Goal: Task Accomplishment & Management: Use online tool/utility

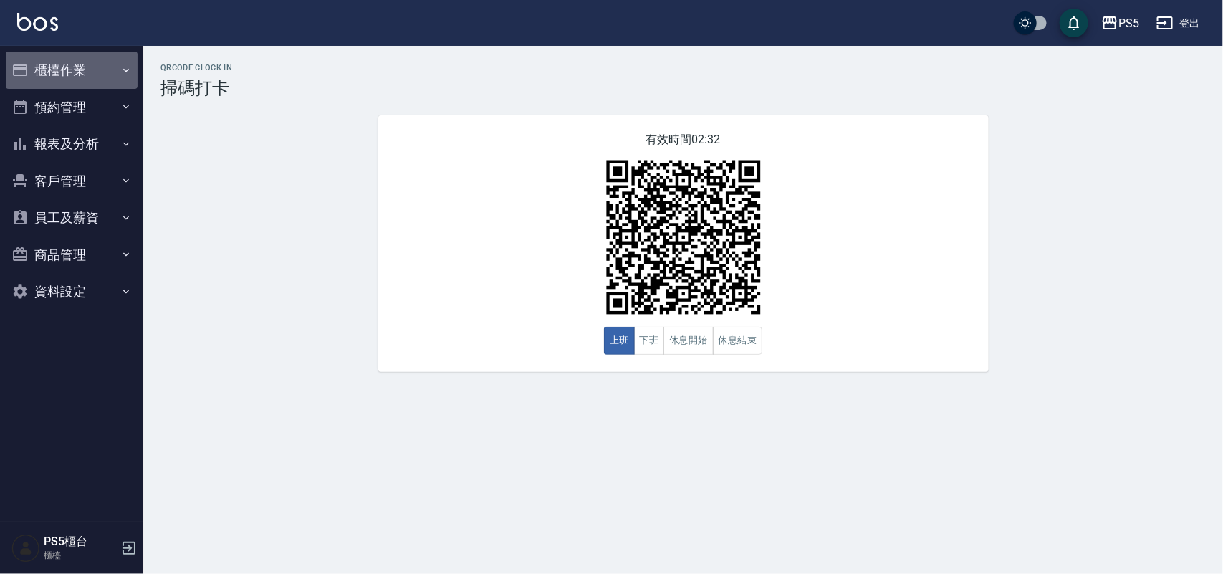
click at [37, 56] on button "櫃檯作業" at bounding box center [72, 70] width 132 height 37
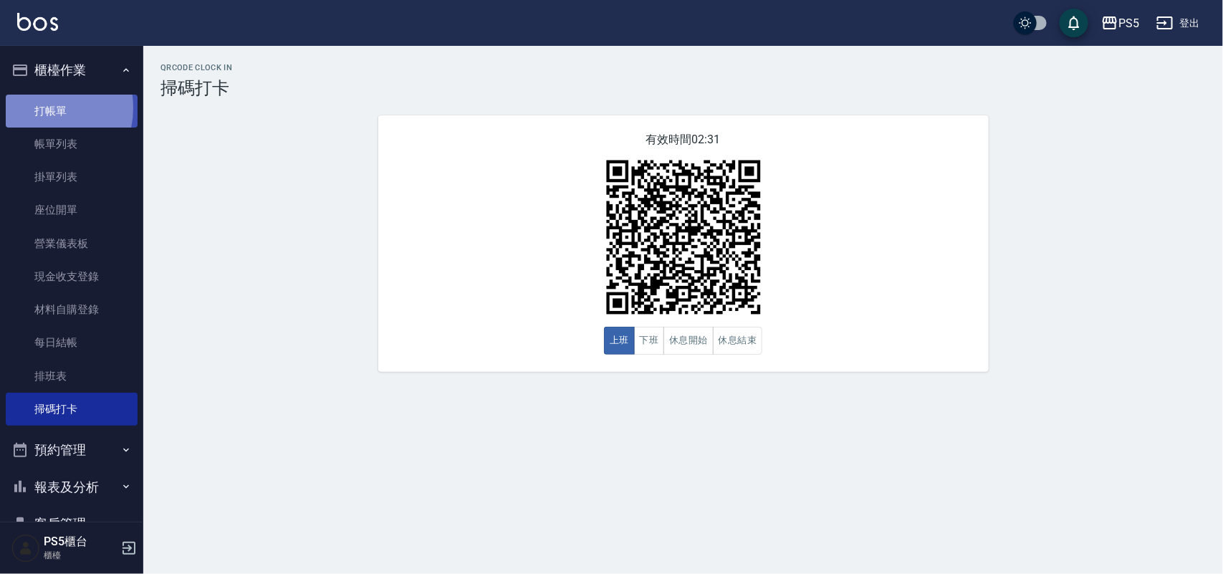
click at [40, 107] on link "打帳單" at bounding box center [72, 111] width 132 height 33
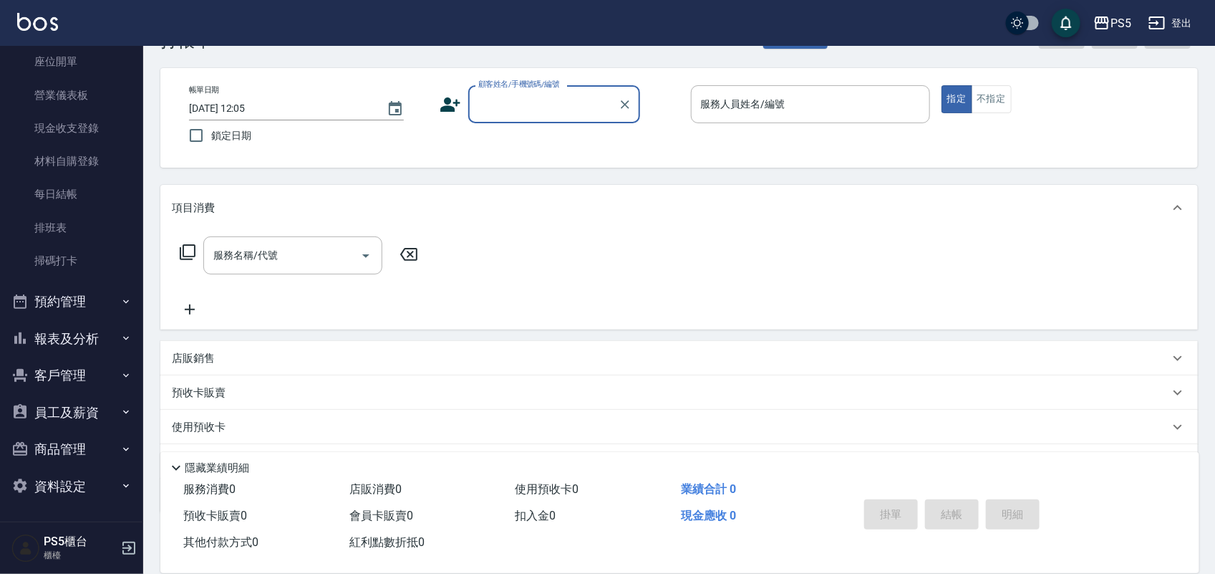
scroll to position [90, 0]
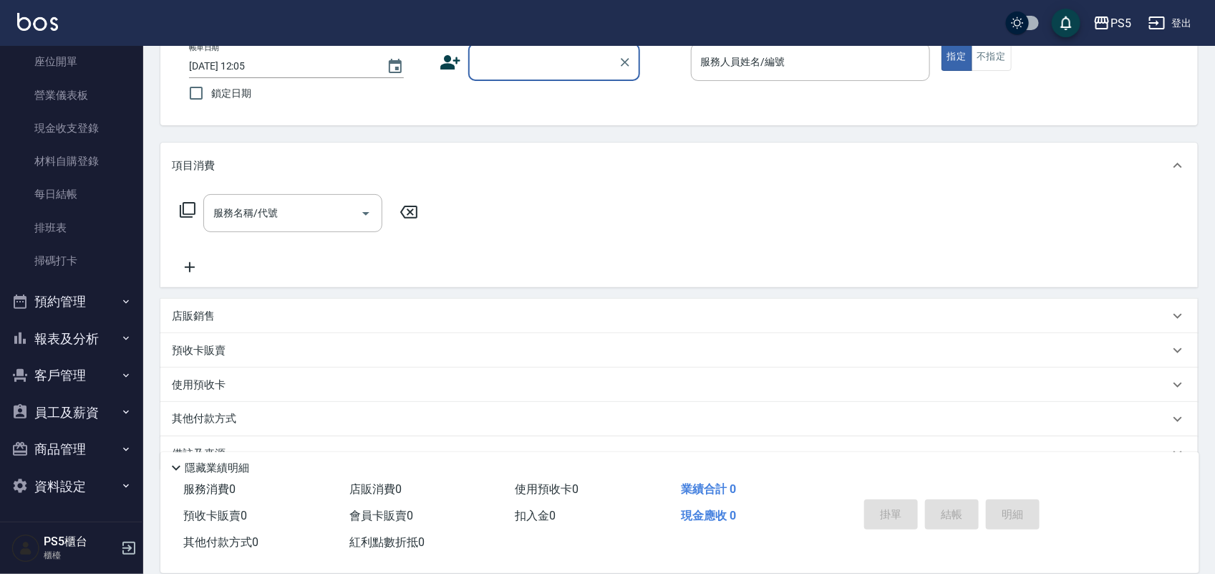
click at [79, 403] on button "員工及薪資" at bounding box center [72, 412] width 132 height 37
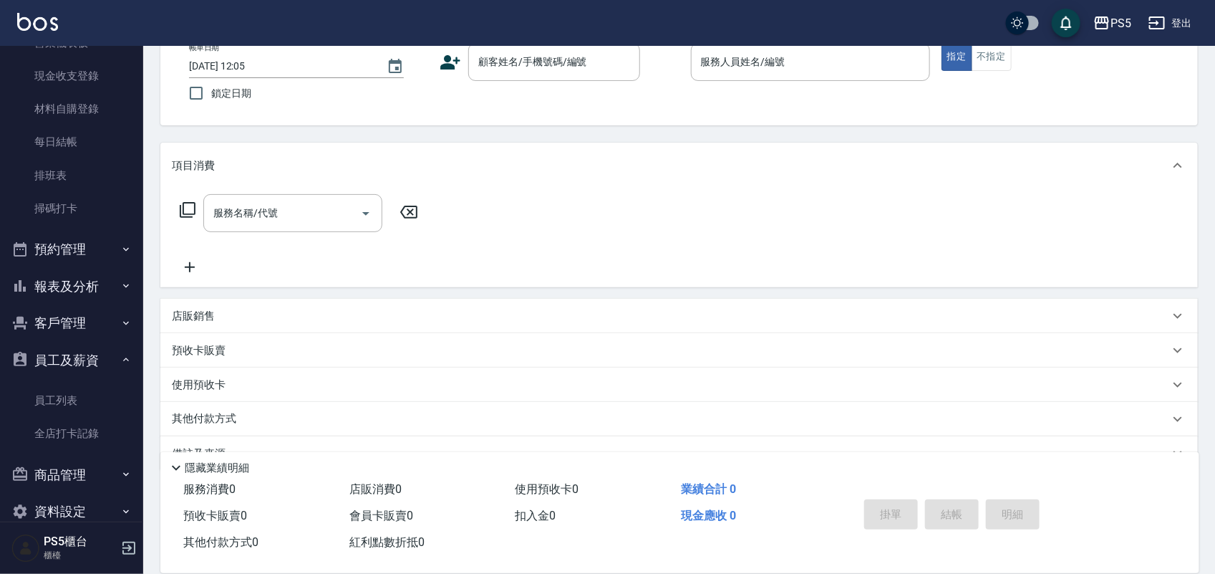
scroll to position [226, 0]
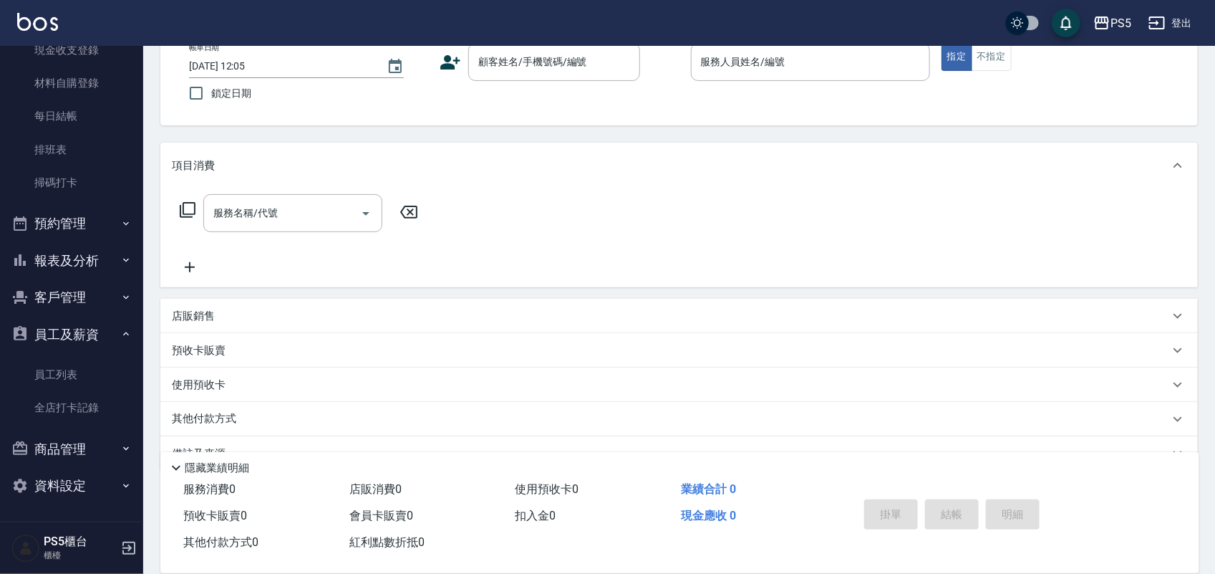
click at [79, 410] on link "全店打卡記錄" at bounding box center [72, 407] width 132 height 33
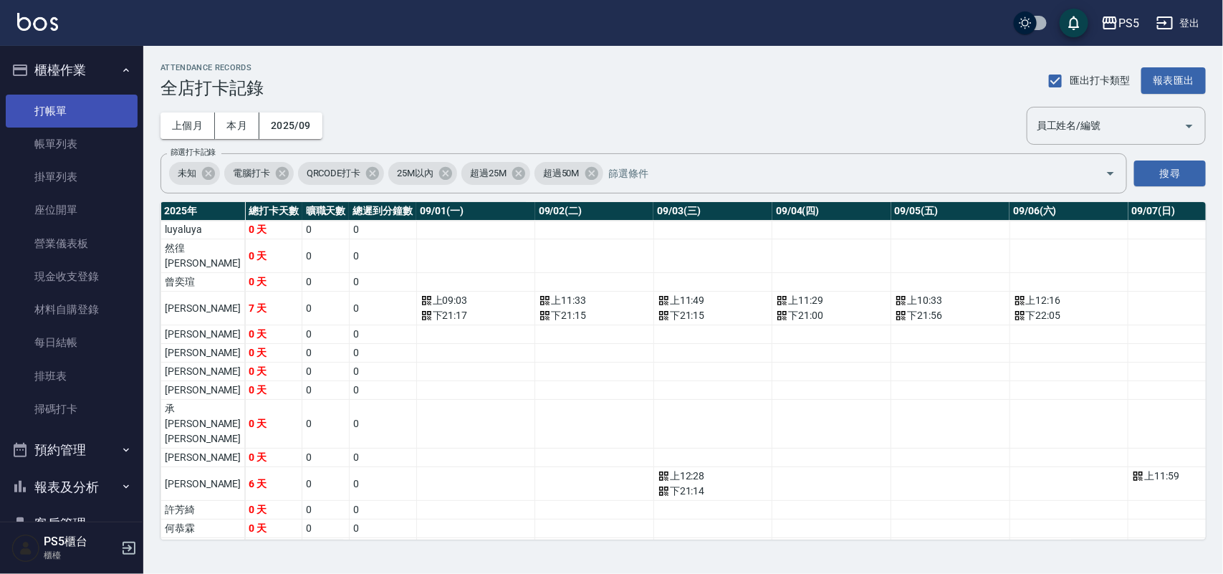
click at [70, 116] on link "打帳單" at bounding box center [72, 111] width 132 height 33
